Goal: Navigation & Orientation: Find specific page/section

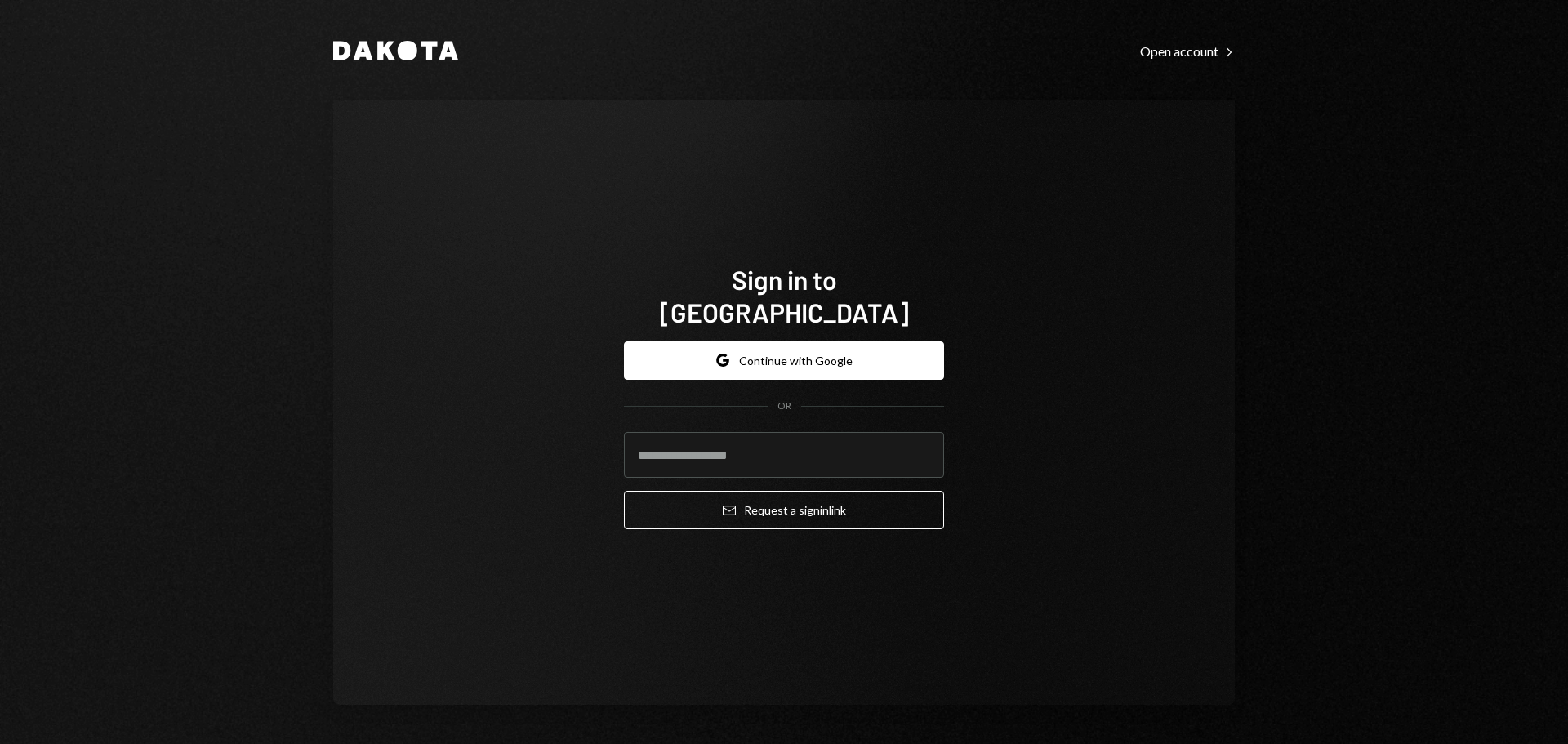
type input "**********"
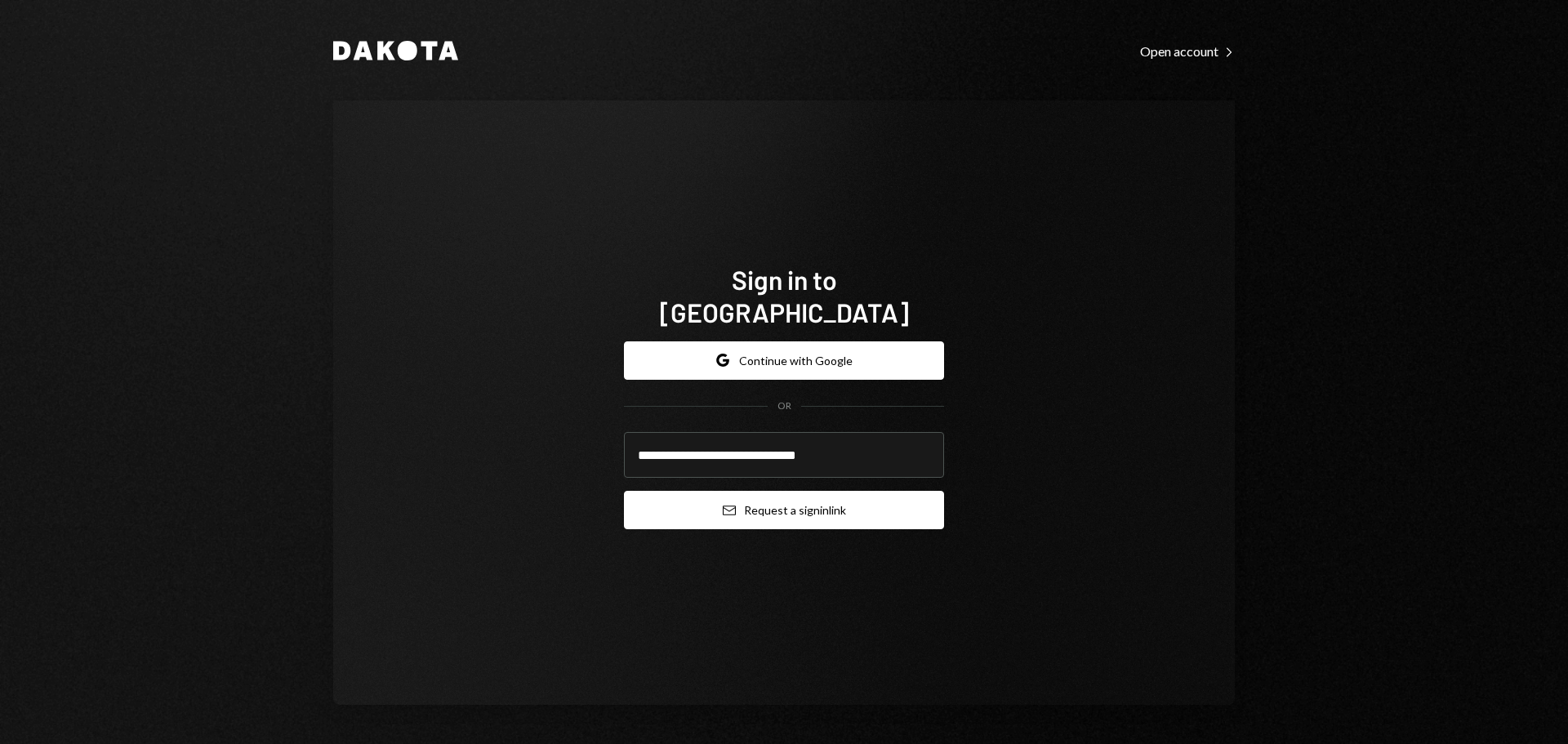
click at [774, 497] on button "Email Request a sign in link" at bounding box center [784, 510] width 320 height 38
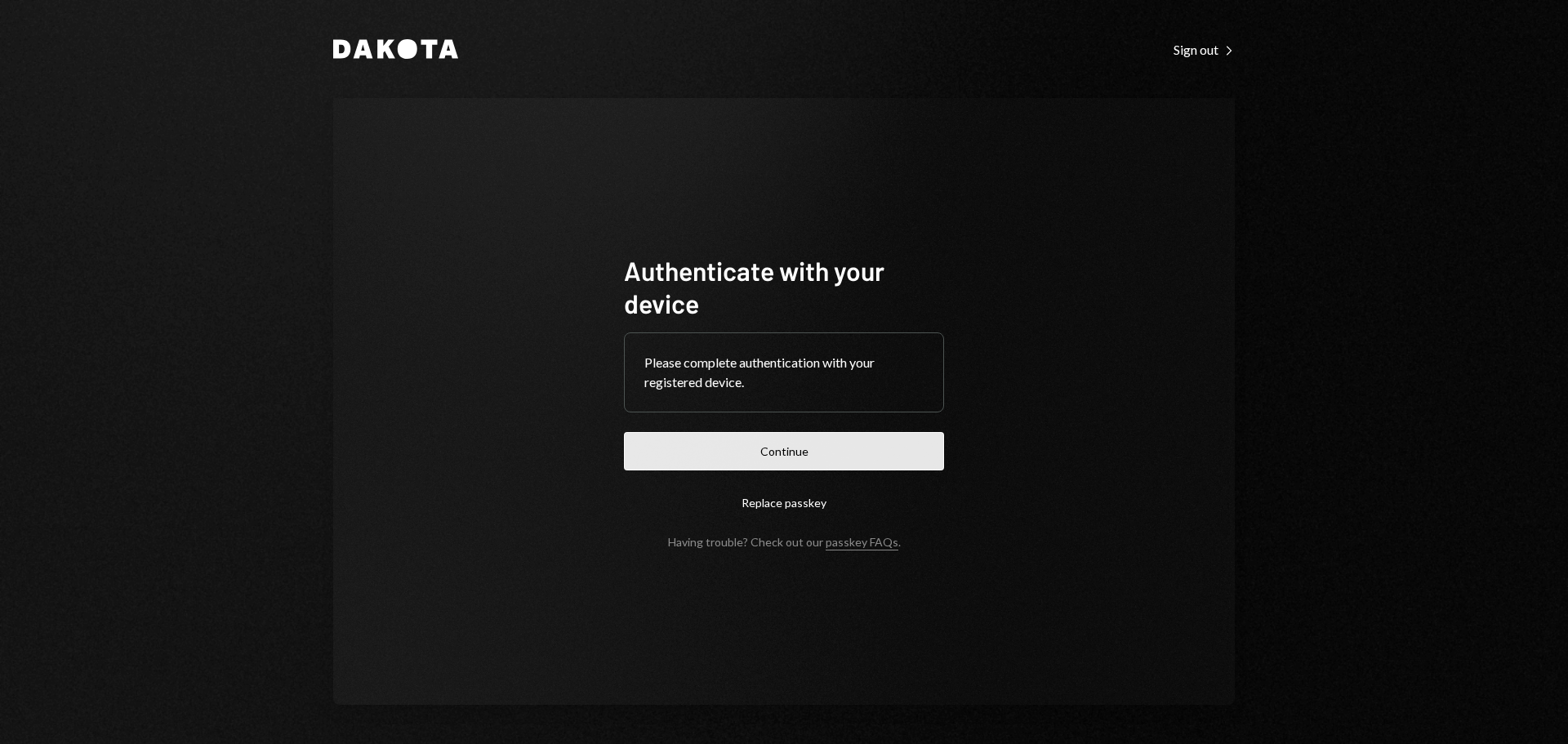
click at [809, 462] on button "Continue" at bounding box center [784, 451] width 320 height 38
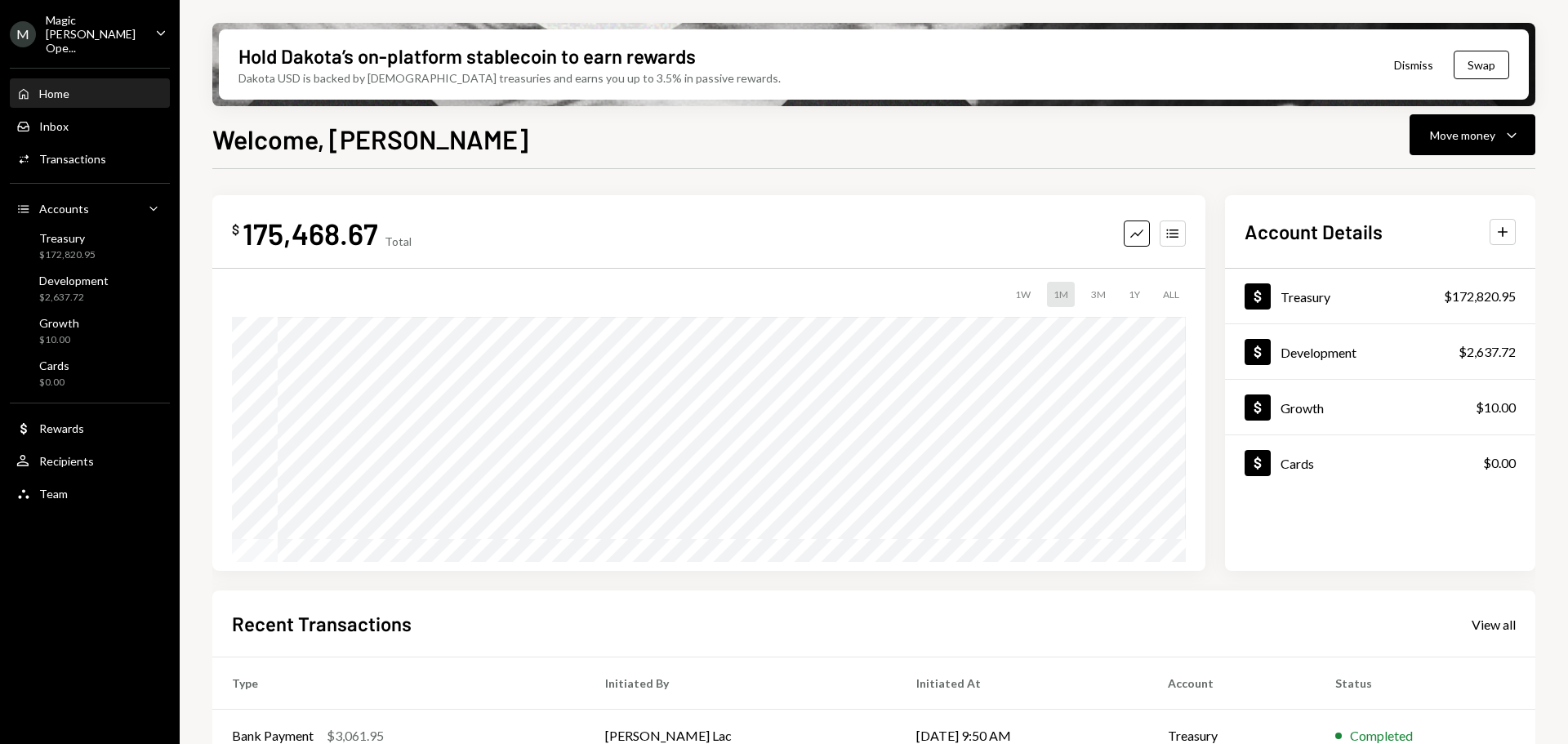
click at [80, 29] on div "Magic [PERSON_NAME] Ope..." at bounding box center [94, 34] width 97 height 42
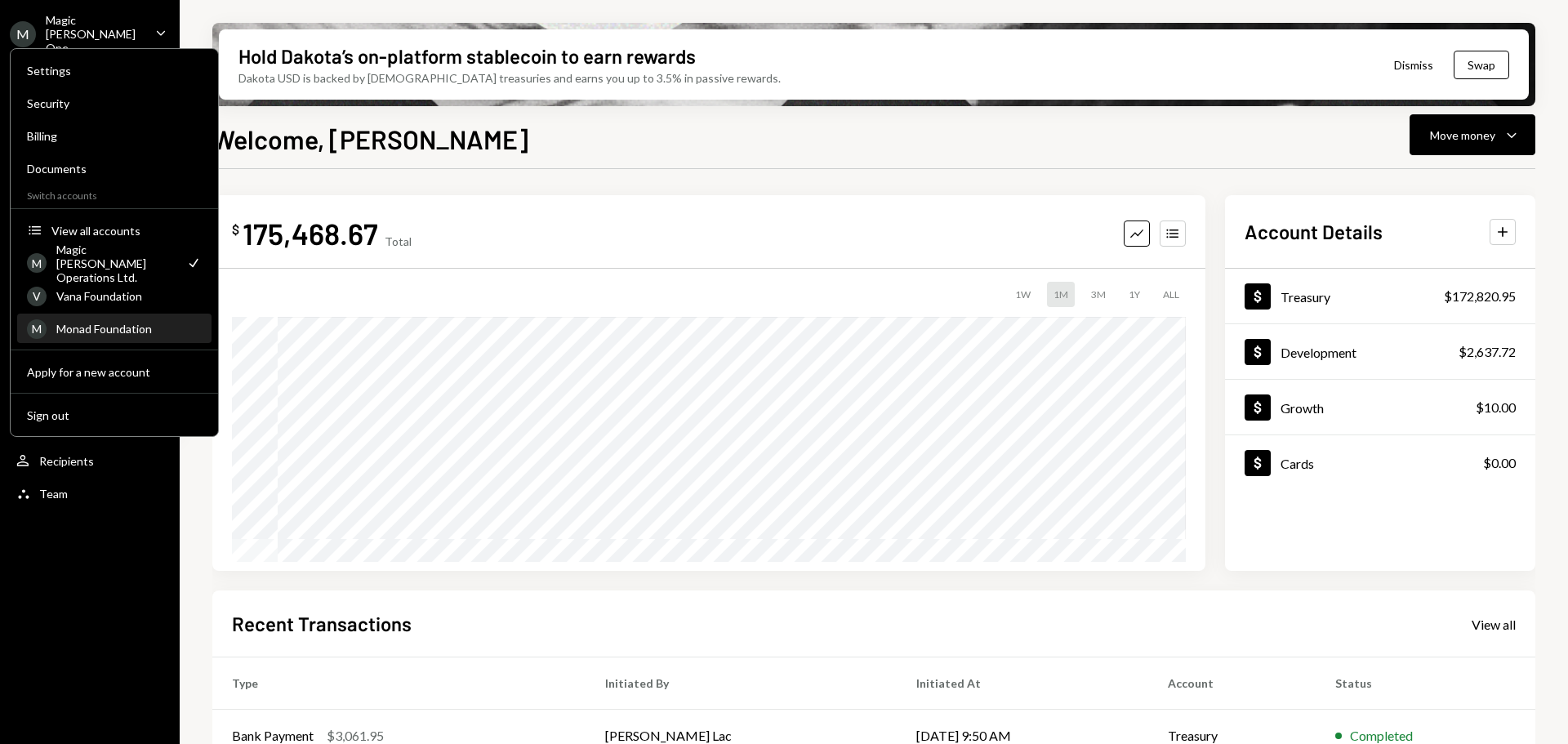
click at [120, 326] on div "Monad Foundation" at bounding box center [128, 328] width 145 height 14
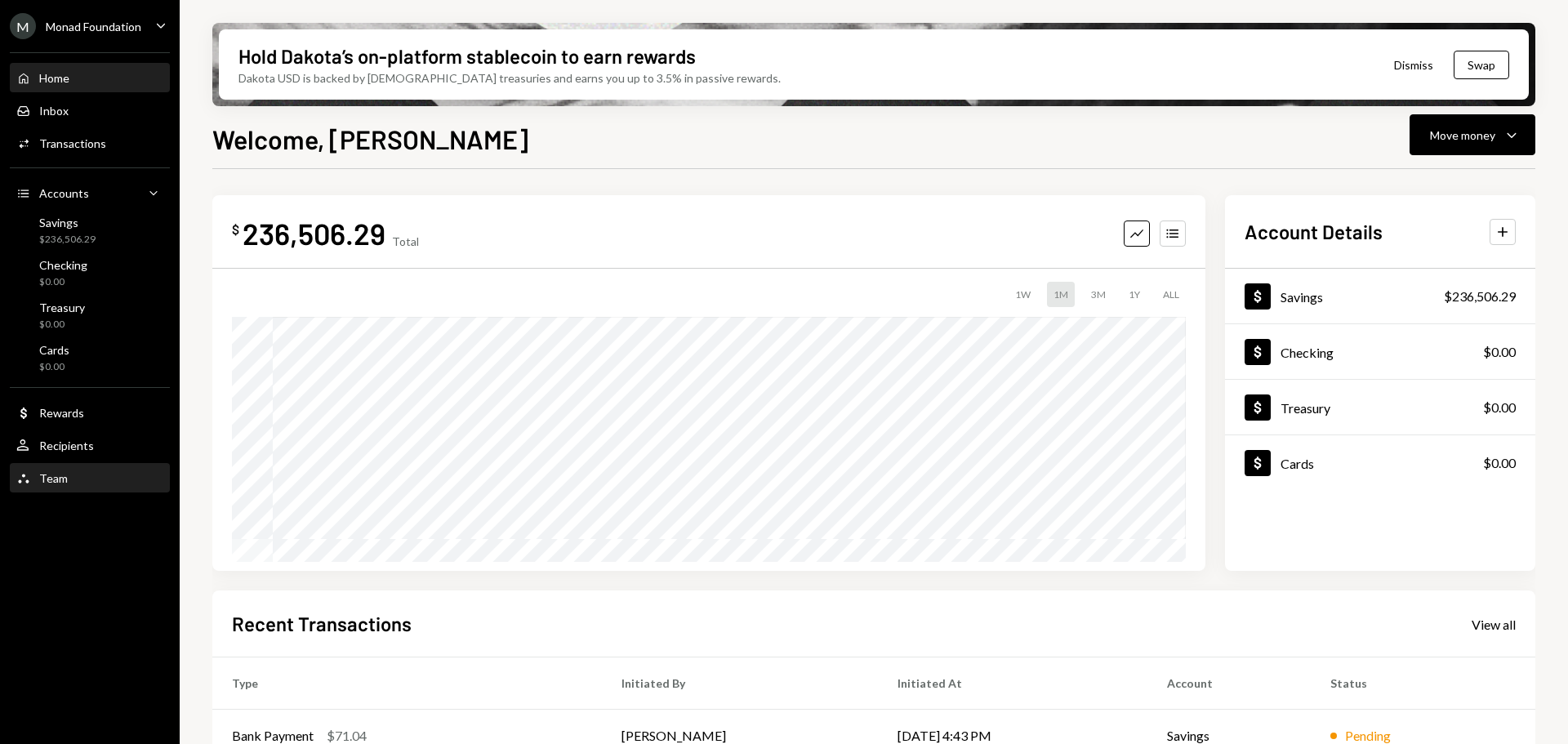
click at [84, 476] on div "Team Team" at bounding box center [89, 478] width 147 height 14
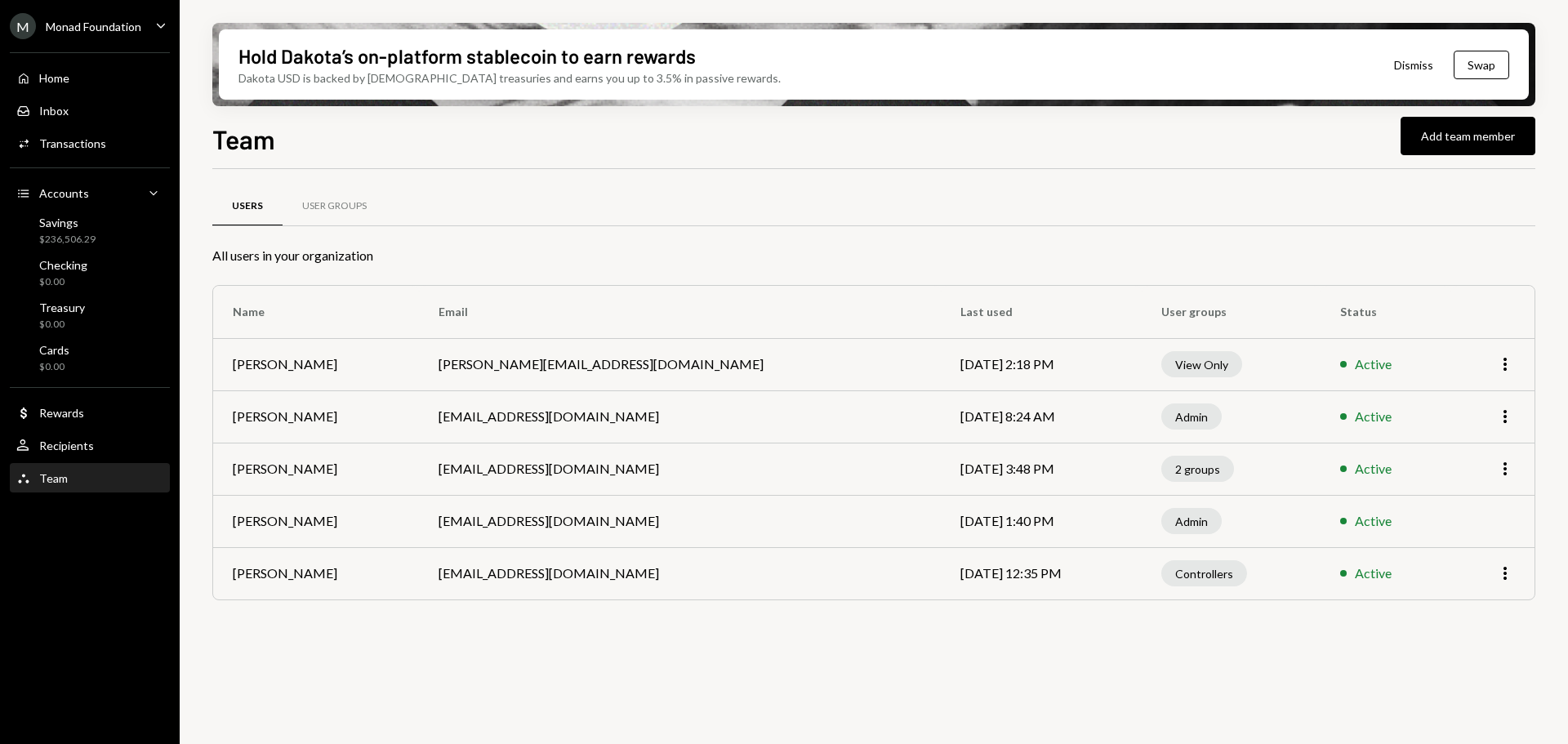
click at [331, 423] on td "[PERSON_NAME]" at bounding box center [316, 416] width 206 height 52
click at [268, 530] on td "[PERSON_NAME]" at bounding box center [316, 521] width 206 height 52
click at [275, 471] on td "[PERSON_NAME]" at bounding box center [316, 469] width 206 height 52
click at [1165, 474] on div "2 groups" at bounding box center [1197, 469] width 73 height 27
click at [1161, 472] on div "2 groups" at bounding box center [1197, 469] width 73 height 27
